Goal: Use online tool/utility: Utilize a website feature to perform a specific function

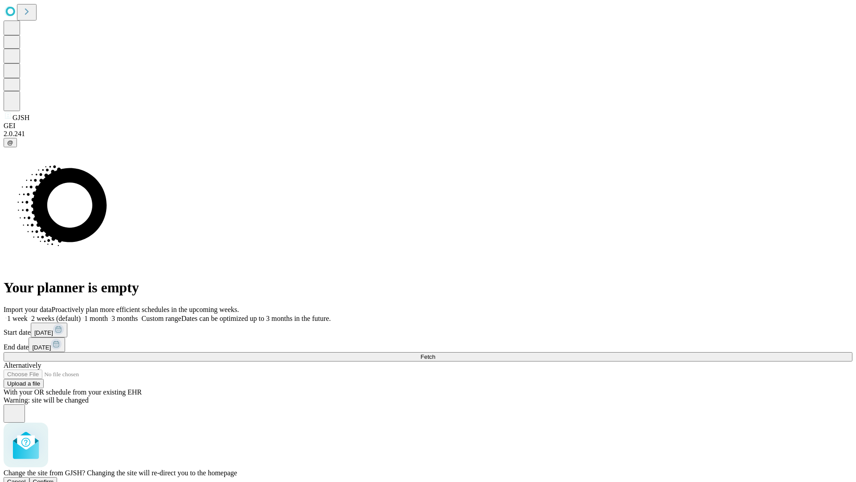
click at [54, 478] on span "Confirm" at bounding box center [43, 481] width 21 height 7
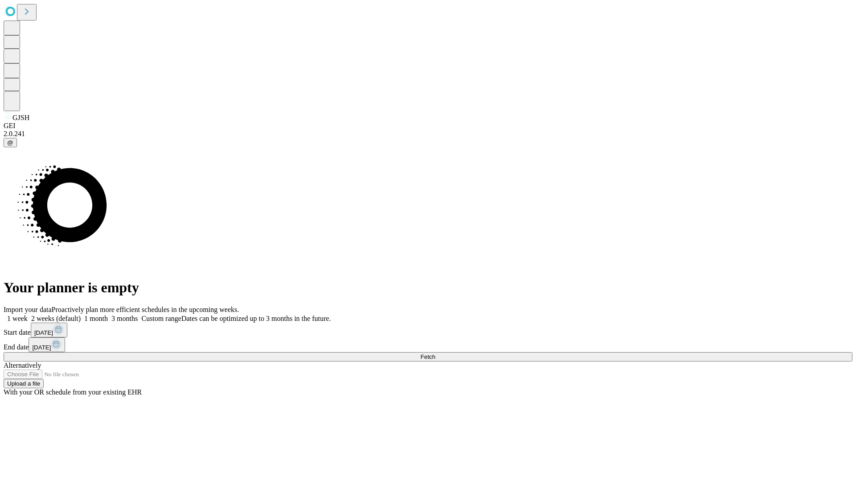
click at [81, 314] on label "2 weeks (default)" at bounding box center [54, 318] width 53 height 8
click at [435, 353] on span "Fetch" at bounding box center [428, 356] width 15 height 7
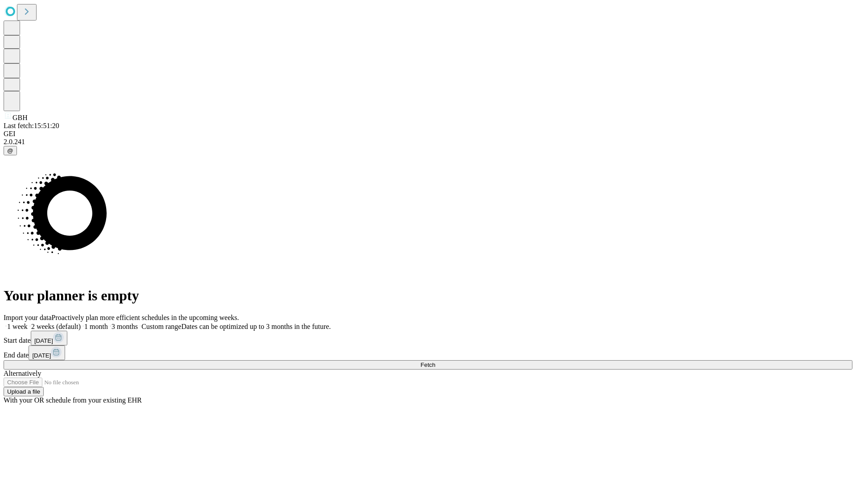
click at [81, 322] on label "2 weeks (default)" at bounding box center [54, 326] width 53 height 8
click at [435, 361] on span "Fetch" at bounding box center [428, 364] width 15 height 7
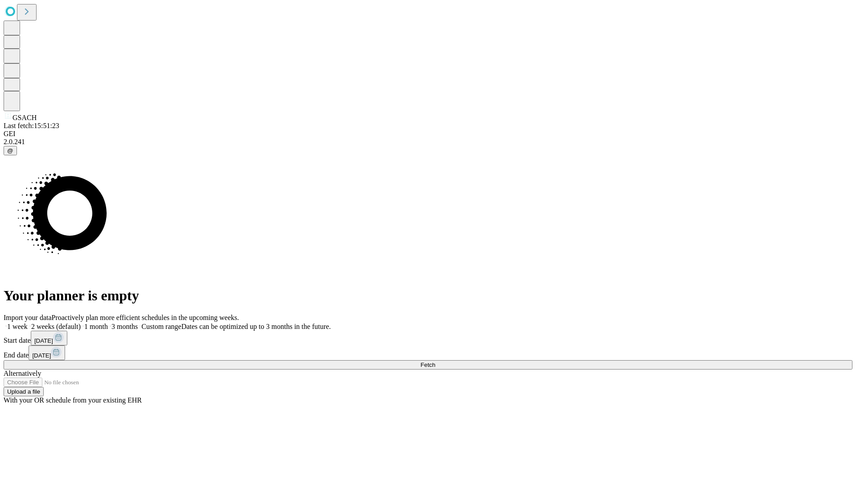
click at [435, 361] on span "Fetch" at bounding box center [428, 364] width 15 height 7
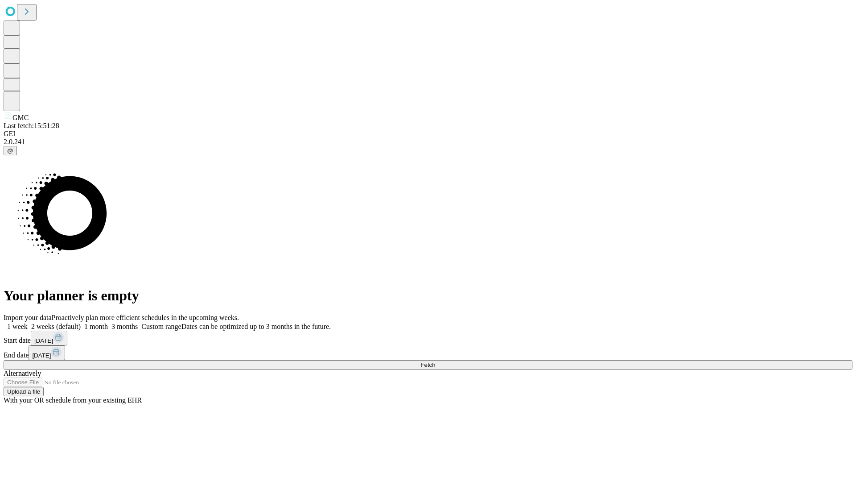
click at [81, 322] on label "2 weeks (default)" at bounding box center [54, 326] width 53 height 8
click at [435, 361] on span "Fetch" at bounding box center [428, 364] width 15 height 7
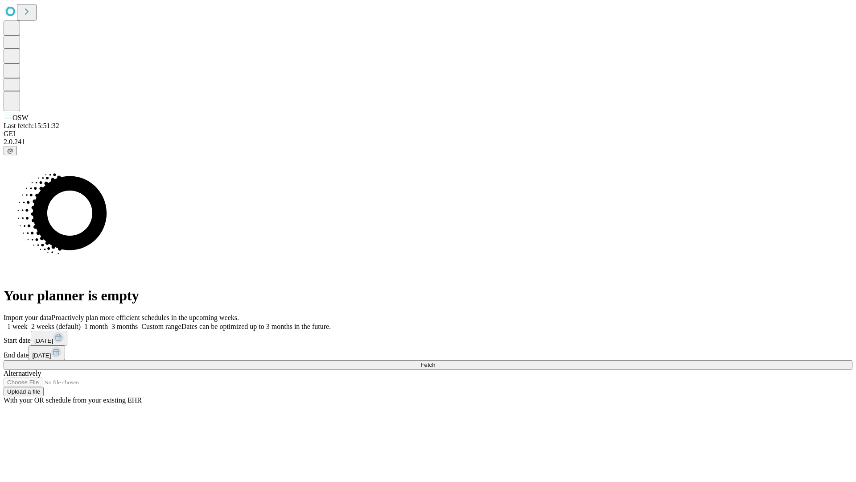
click at [435, 361] on span "Fetch" at bounding box center [428, 364] width 15 height 7
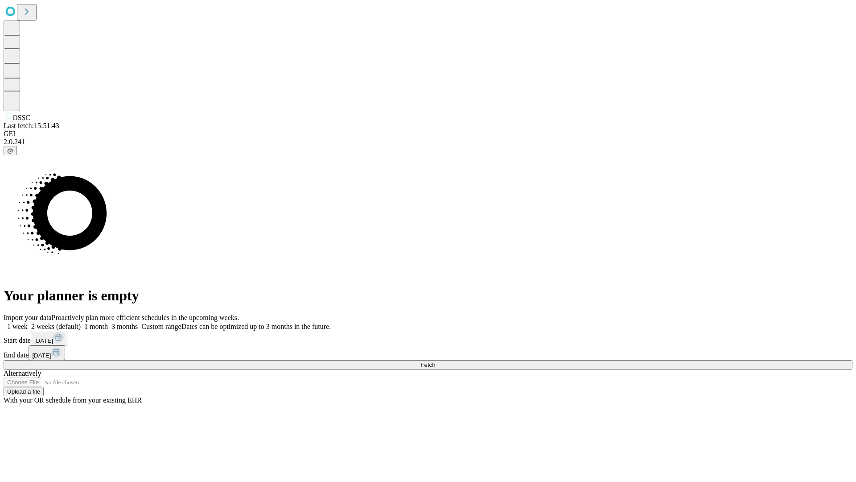
click at [81, 322] on label "2 weeks (default)" at bounding box center [54, 326] width 53 height 8
click at [435, 361] on span "Fetch" at bounding box center [428, 364] width 15 height 7
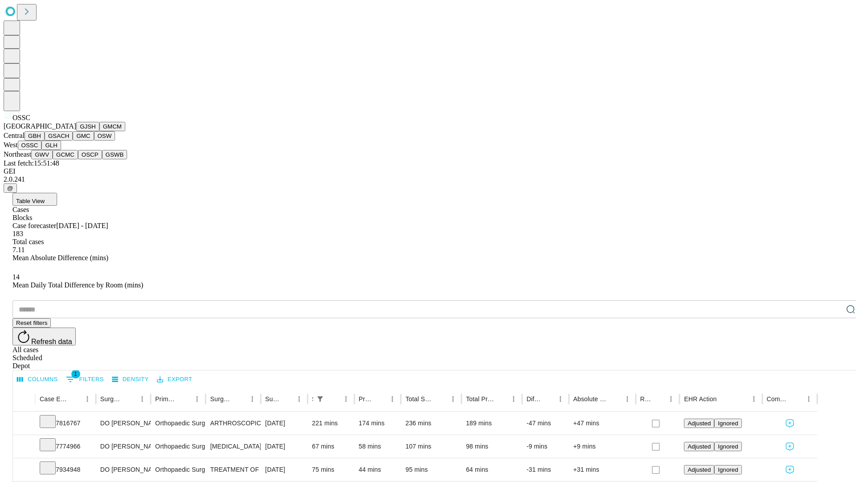
click at [61, 150] on button "GLH" at bounding box center [50, 144] width 19 height 9
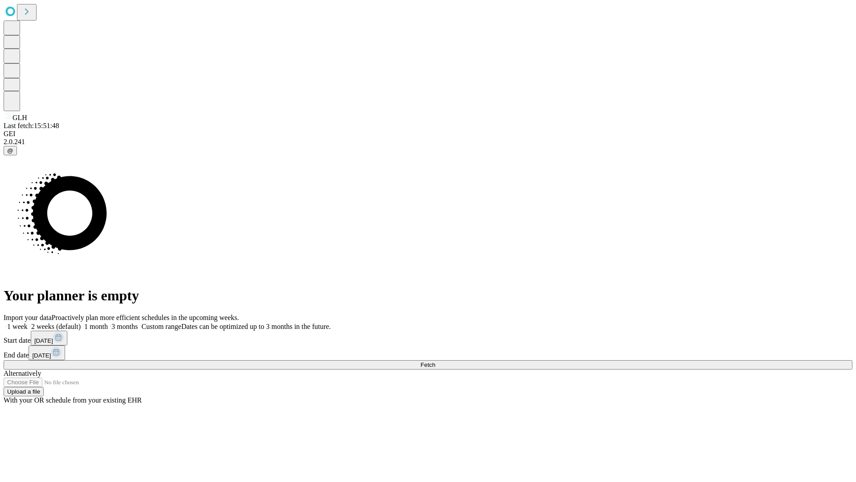
click at [435, 361] on span "Fetch" at bounding box center [428, 364] width 15 height 7
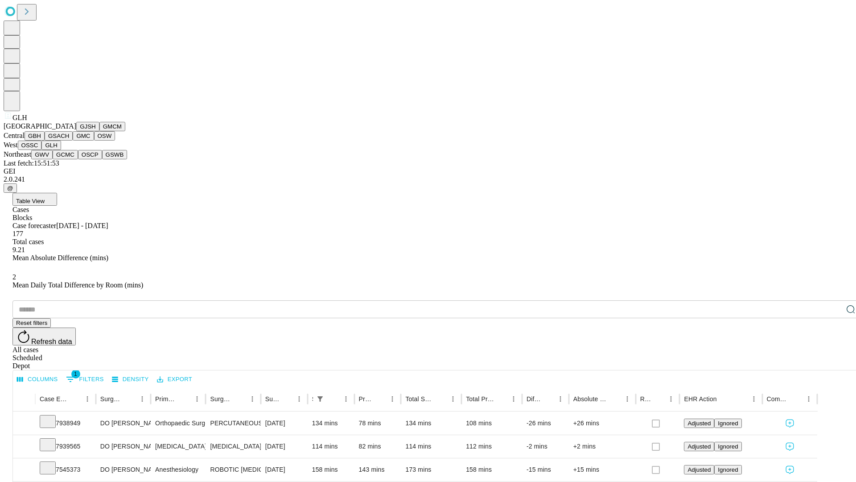
click at [53, 159] on button "GWV" at bounding box center [41, 154] width 21 height 9
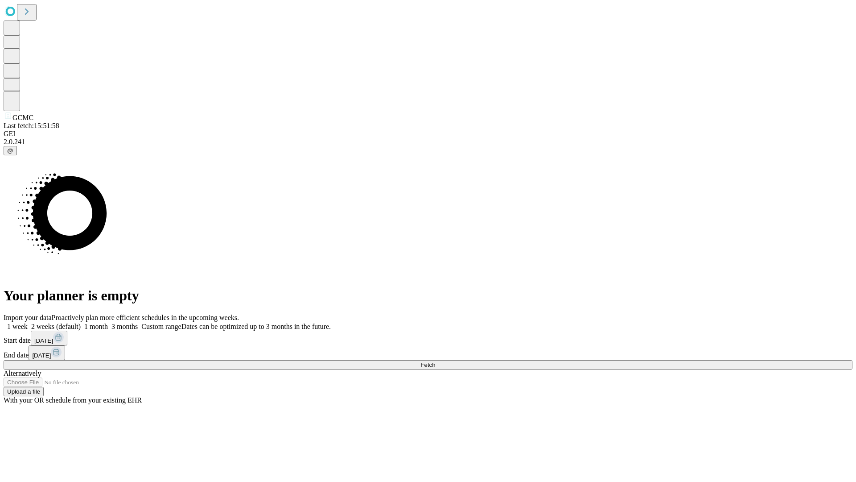
click at [81, 322] on label "2 weeks (default)" at bounding box center [54, 326] width 53 height 8
click at [435, 361] on span "Fetch" at bounding box center [428, 364] width 15 height 7
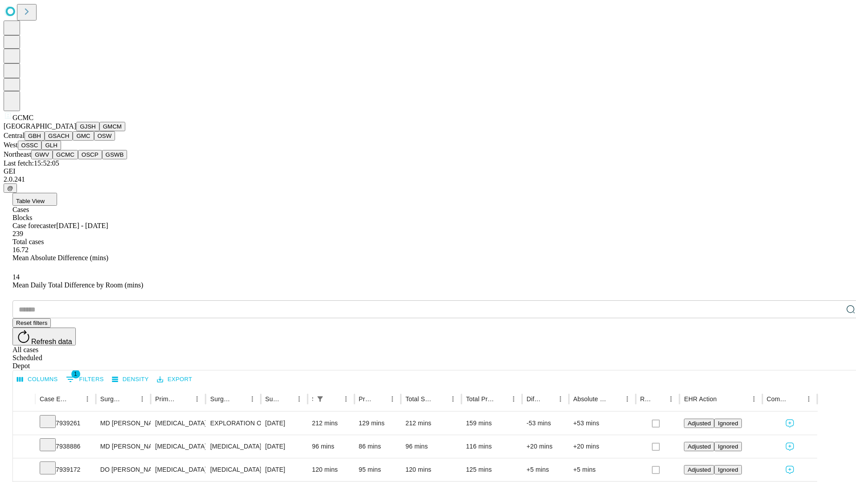
click at [78, 159] on button "OSCP" at bounding box center [90, 154] width 24 height 9
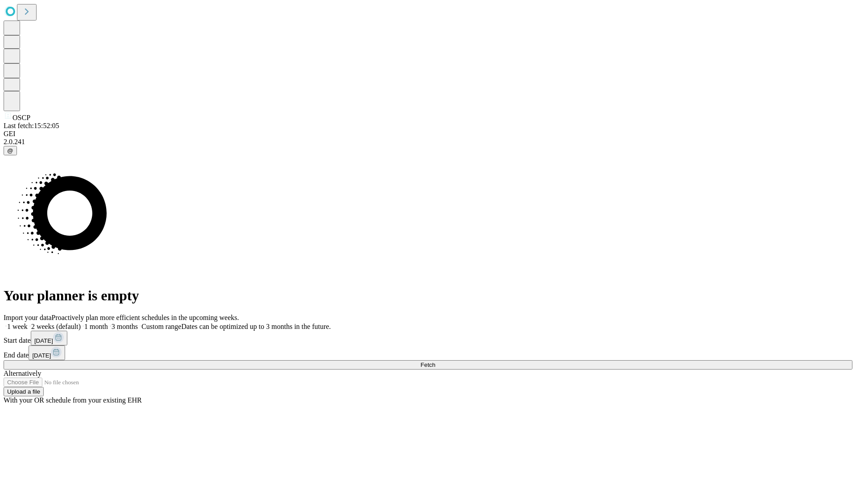
click at [81, 322] on label "2 weeks (default)" at bounding box center [54, 326] width 53 height 8
click at [435, 361] on span "Fetch" at bounding box center [428, 364] width 15 height 7
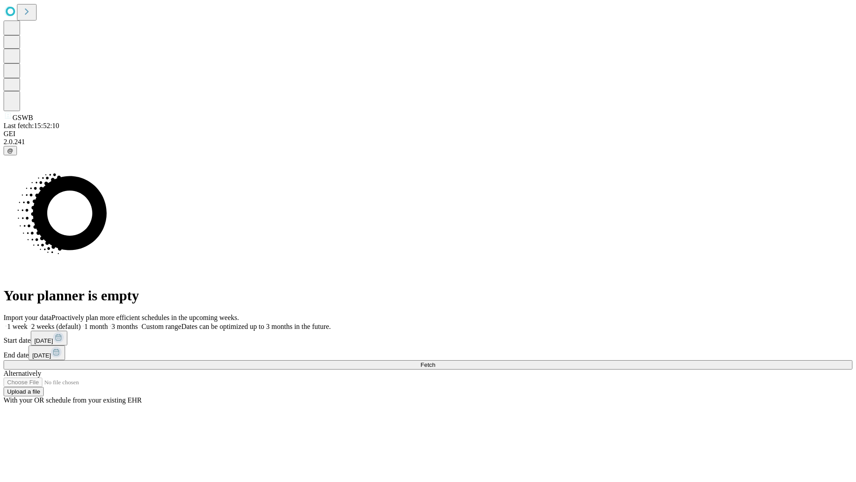
click at [81, 322] on label "2 weeks (default)" at bounding box center [54, 326] width 53 height 8
click at [435, 361] on span "Fetch" at bounding box center [428, 364] width 15 height 7
